Goal: Transaction & Acquisition: Purchase product/service

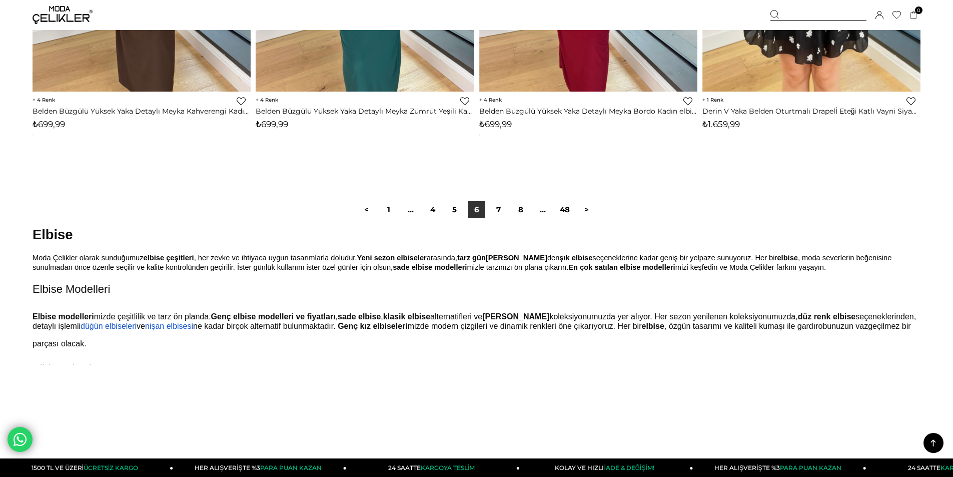
scroll to position [7552, 0]
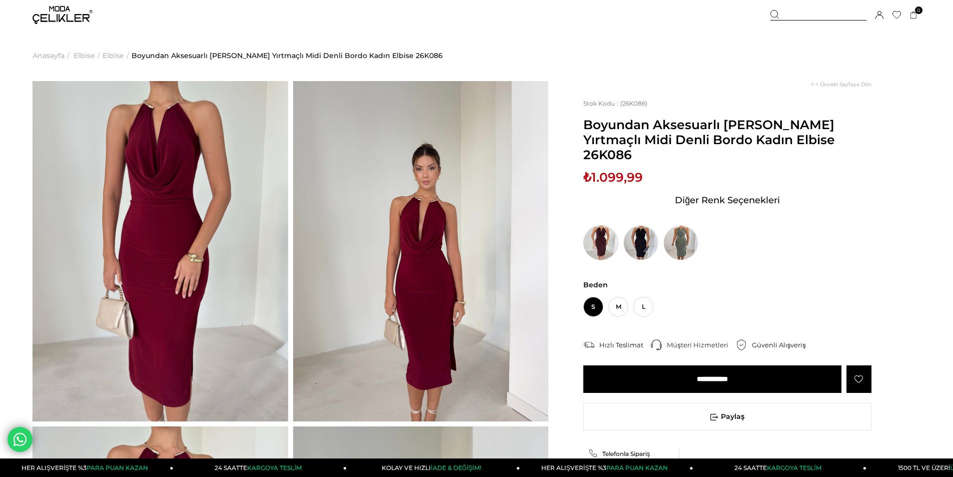
click at [591, 225] on img at bounding box center [600, 242] width 35 height 35
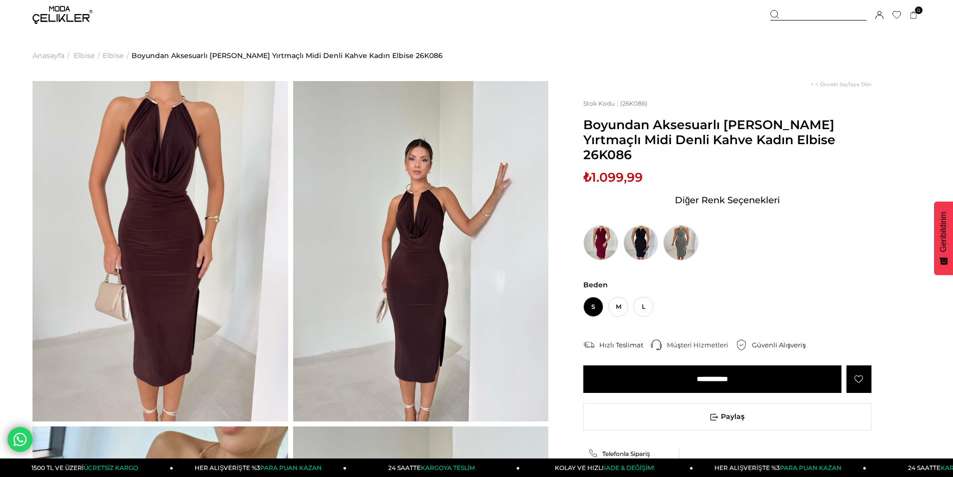
click at [672, 228] on img at bounding box center [680, 242] width 35 height 35
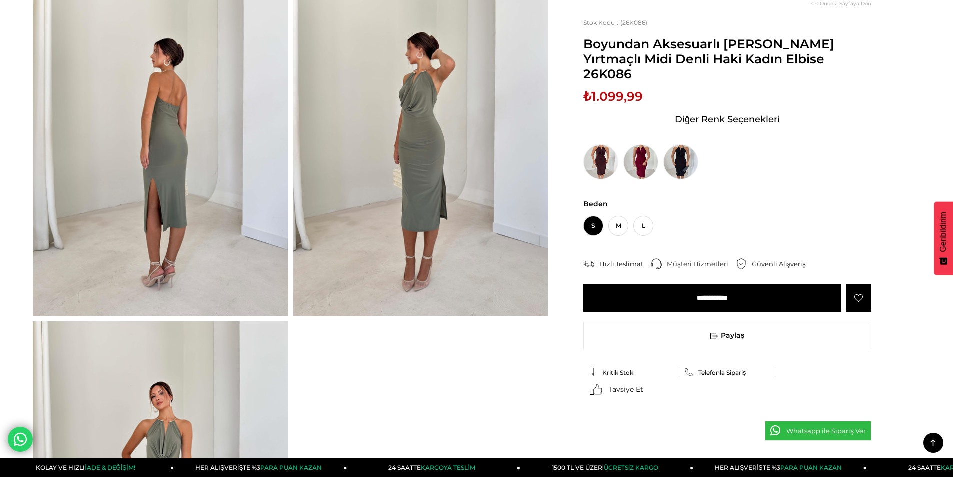
scroll to position [100, 0]
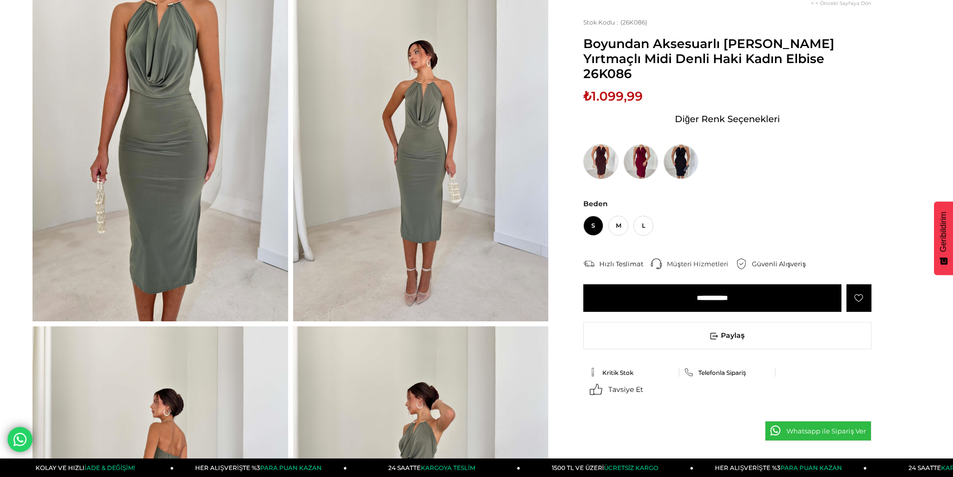
click at [594, 144] on img at bounding box center [600, 161] width 35 height 35
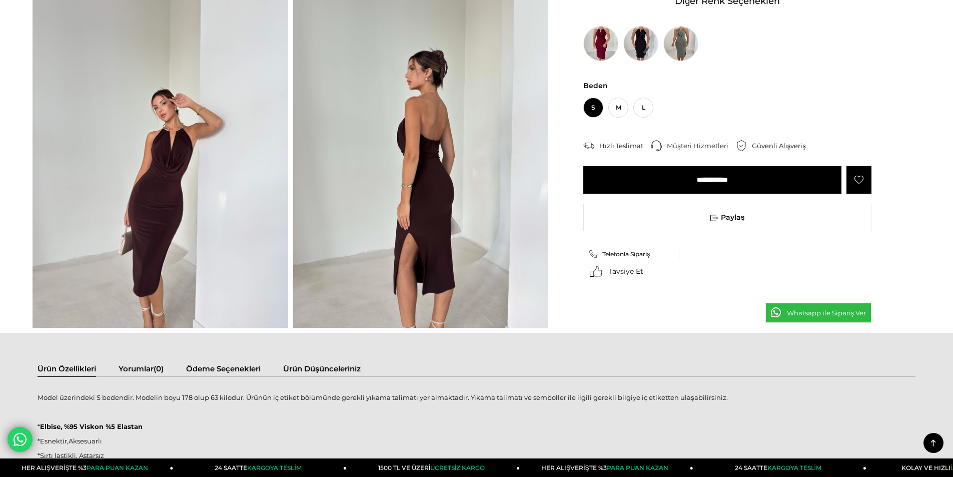
scroll to position [750, 0]
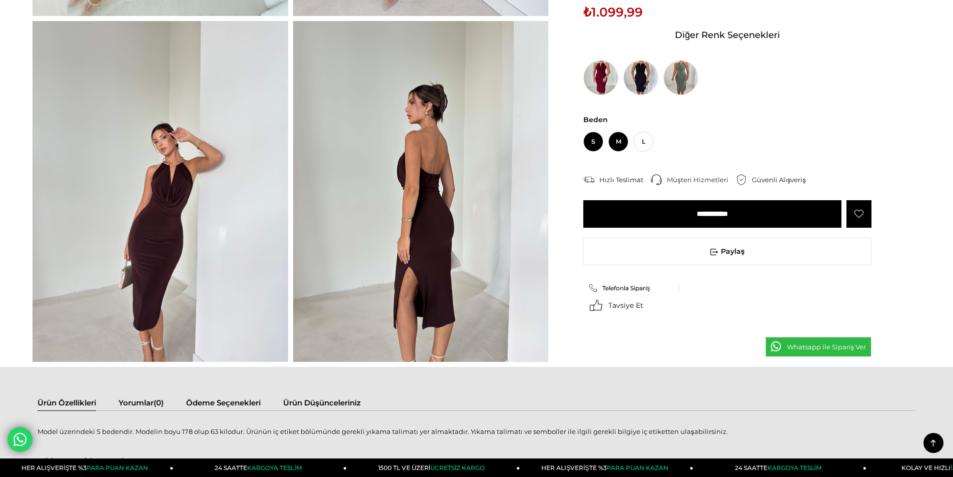
click at [615, 132] on span "M" at bounding box center [618, 142] width 20 height 20
click at [722, 200] on input "**********" at bounding box center [712, 214] width 258 height 28
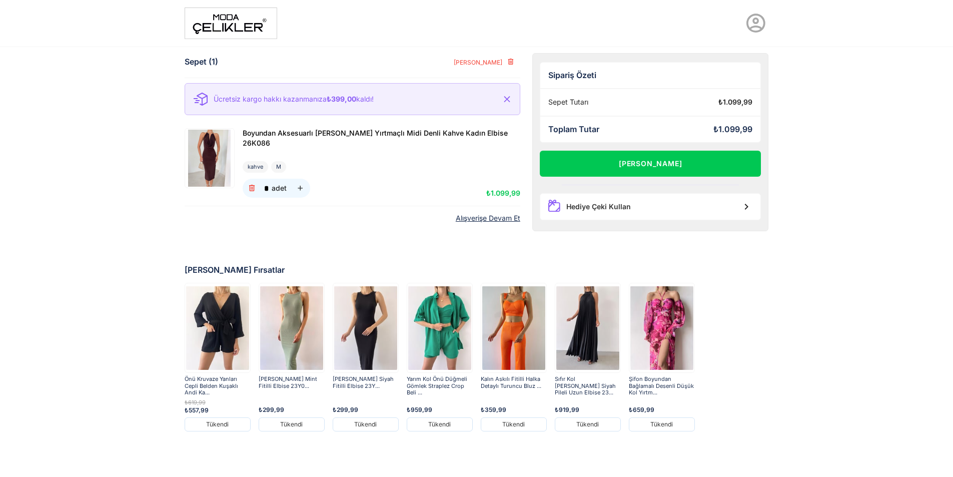
click at [216, 155] on img at bounding box center [209, 158] width 47 height 57
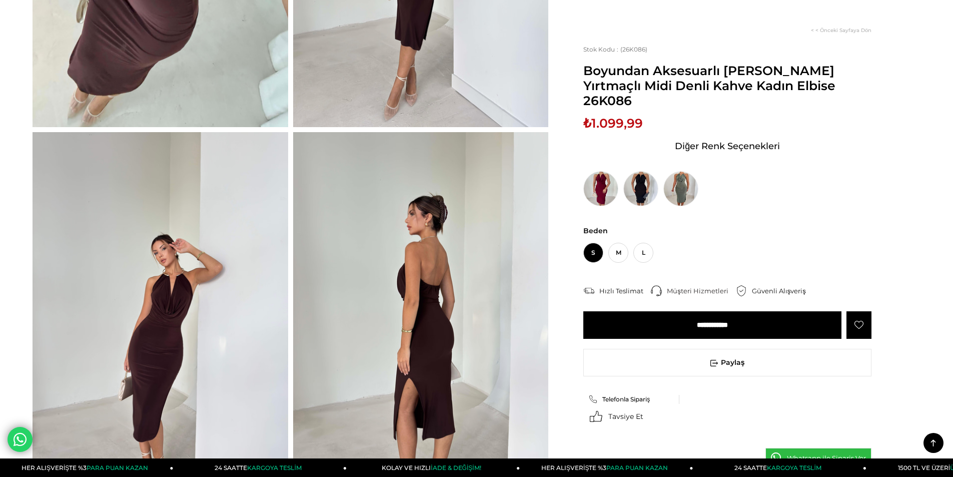
scroll to position [500, 0]
